Goal: Book appointment/travel/reservation

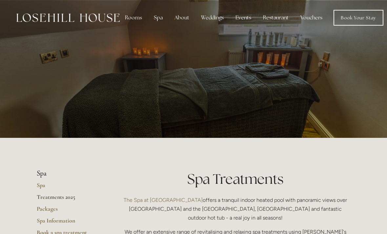
click at [131, 22] on div "Rooms" at bounding box center [134, 17] width 28 height 13
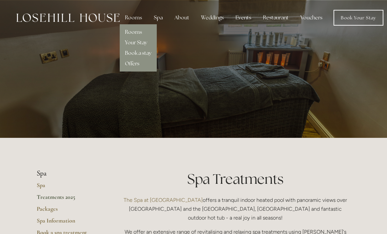
click at [129, 32] on link "Rooms" at bounding box center [133, 32] width 17 height 7
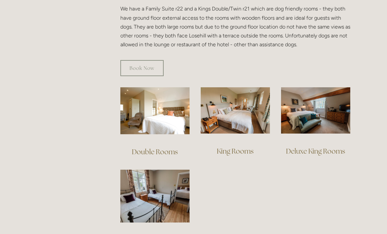
scroll to position [395, 0]
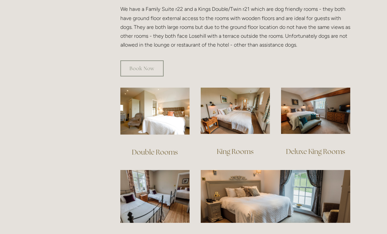
click at [147, 101] on img at bounding box center [154, 111] width 69 height 47
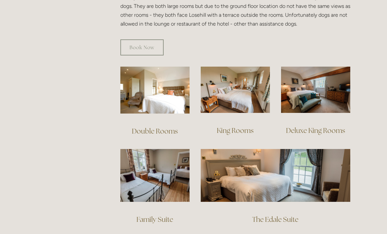
click at [223, 89] on img at bounding box center [235, 90] width 69 height 46
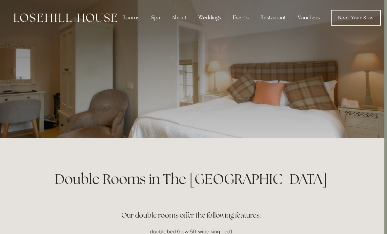
scroll to position [0, 5]
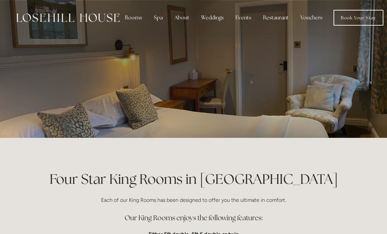
click at [365, 20] on link "Book Your Stay" at bounding box center [359, 18] width 50 height 16
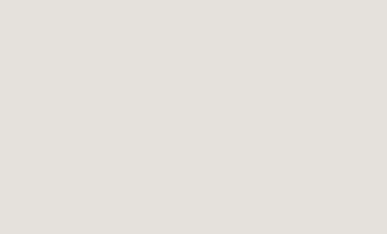
scroll to position [374, 0]
